Goal: Check status: Check status

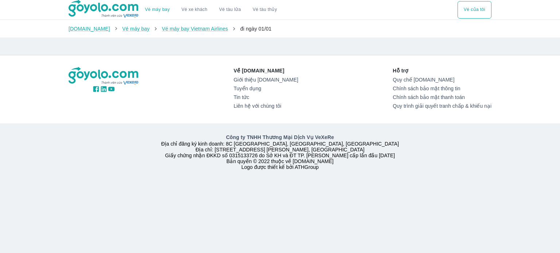
click at [471, 9] on button "Vé của tôi" at bounding box center [475, 10] width 34 height 18
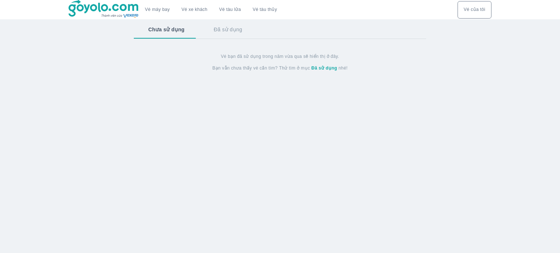
click at [222, 34] on button "Đã sử dụng" at bounding box center [228, 29] width 58 height 19
click at [173, 35] on button "Chưa sử dụng" at bounding box center [166, 29] width 64 height 19
click at [153, 13] on button "Vé máy bay" at bounding box center [157, 10] width 36 height 18
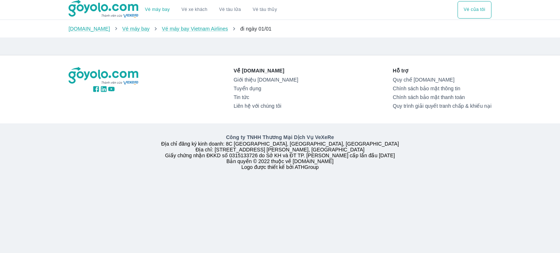
click at [240, 32] on span "đi ngày 01/01" at bounding box center [255, 29] width 31 height 6
click at [186, 7] on link "Vé xe khách" at bounding box center [195, 9] width 26 height 5
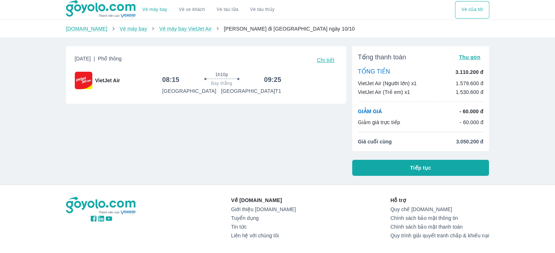
click at [320, 62] on span "Chi tiết" at bounding box center [326, 60] width 18 height 6
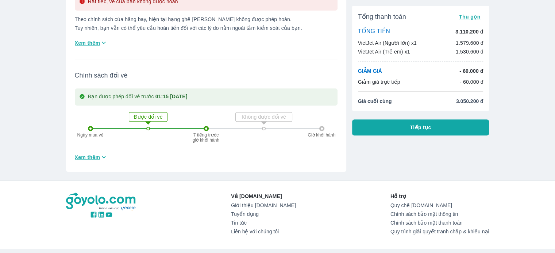
scroll to position [255, 0]
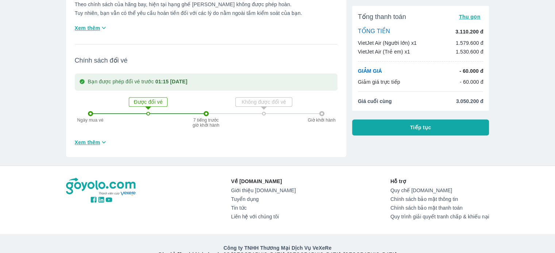
click at [105, 142] on icon "button" at bounding box center [104, 143] width 8 height 8
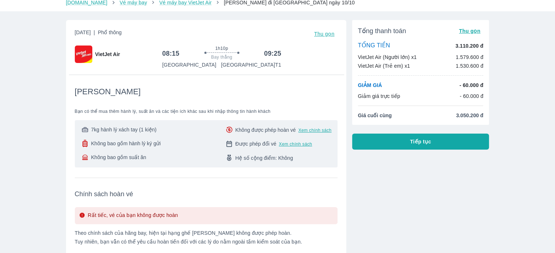
scroll to position [0, 0]
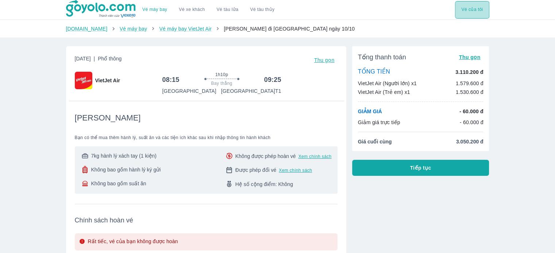
click at [471, 8] on button "Vé của tôi" at bounding box center [472, 10] width 34 height 18
